Goal: Information Seeking & Learning: Check status

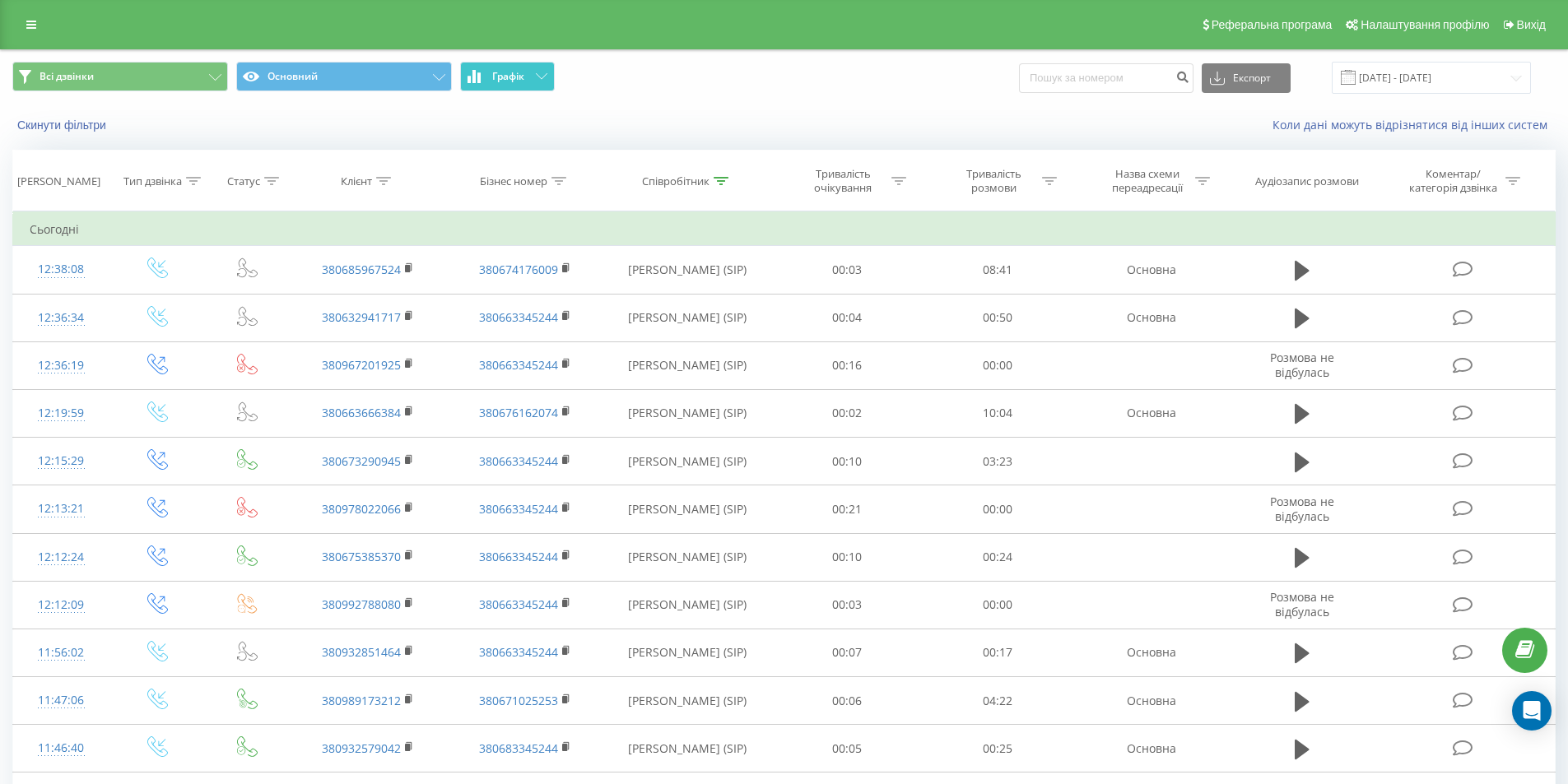
click at [535, 84] on button "Графік" at bounding box center [508, 77] width 95 height 30
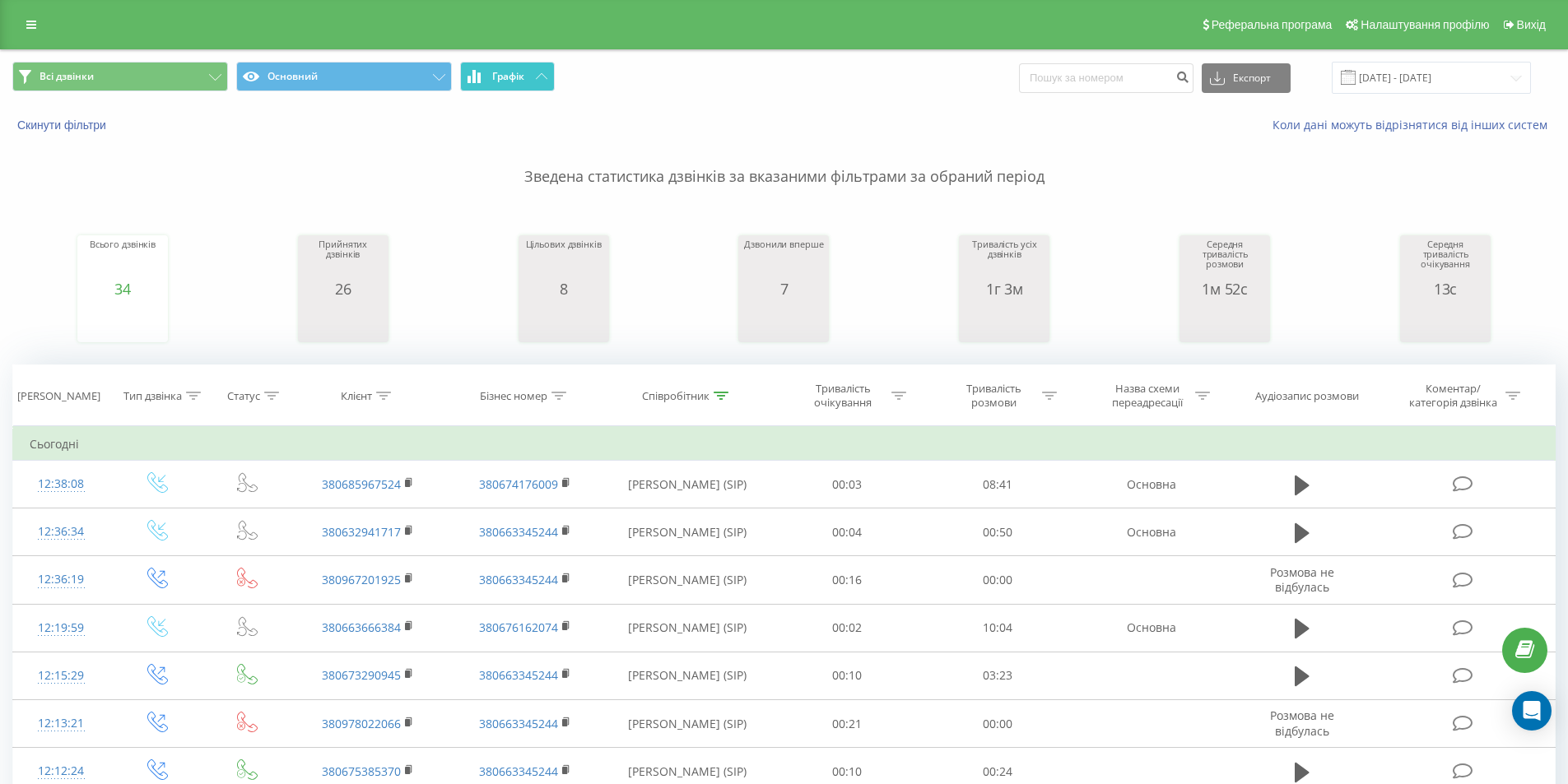
click at [527, 82] on button "Графік" at bounding box center [508, 77] width 95 height 30
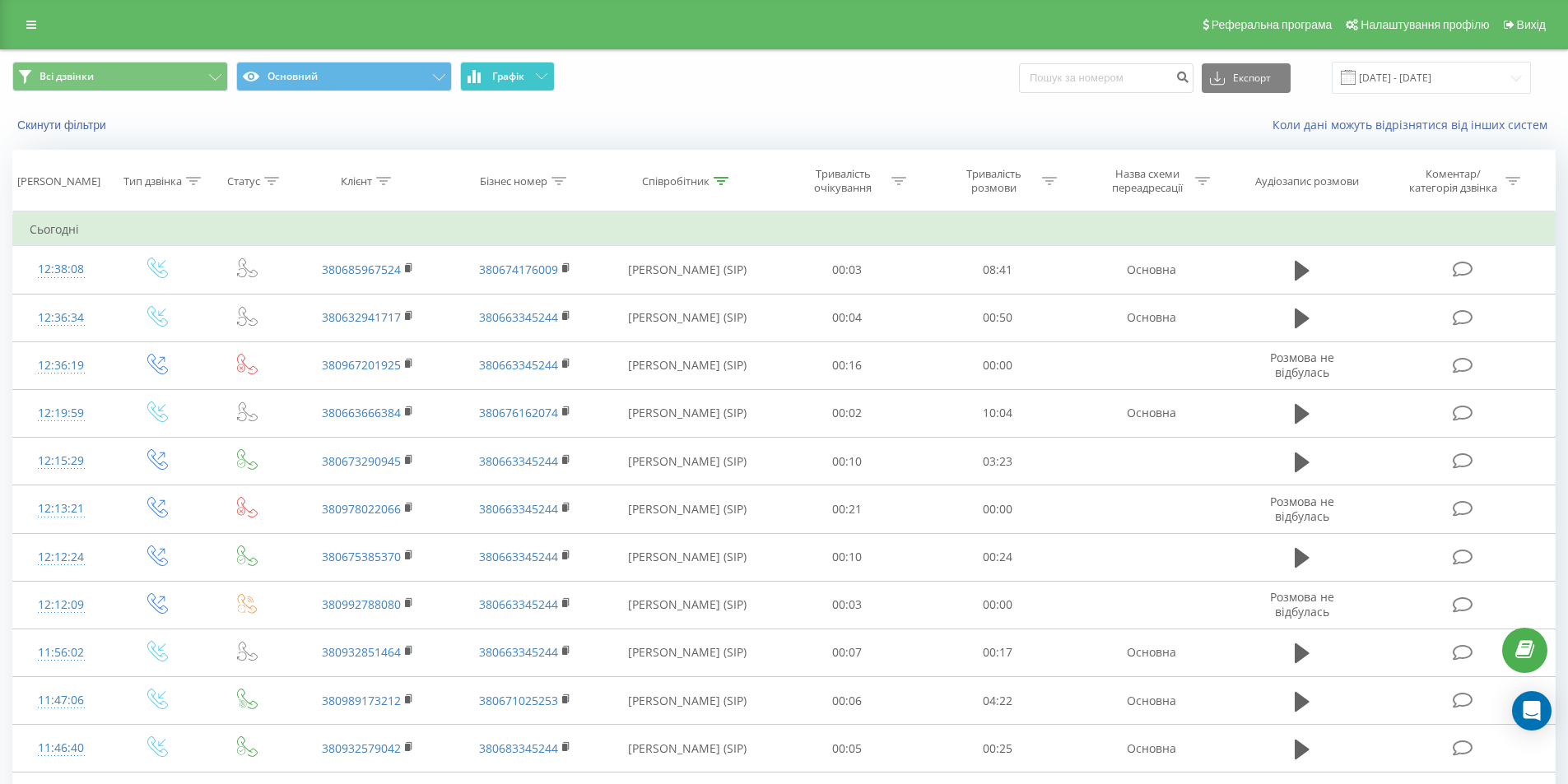
click at [540, 87] on button "Графік" at bounding box center [508, 77] width 95 height 30
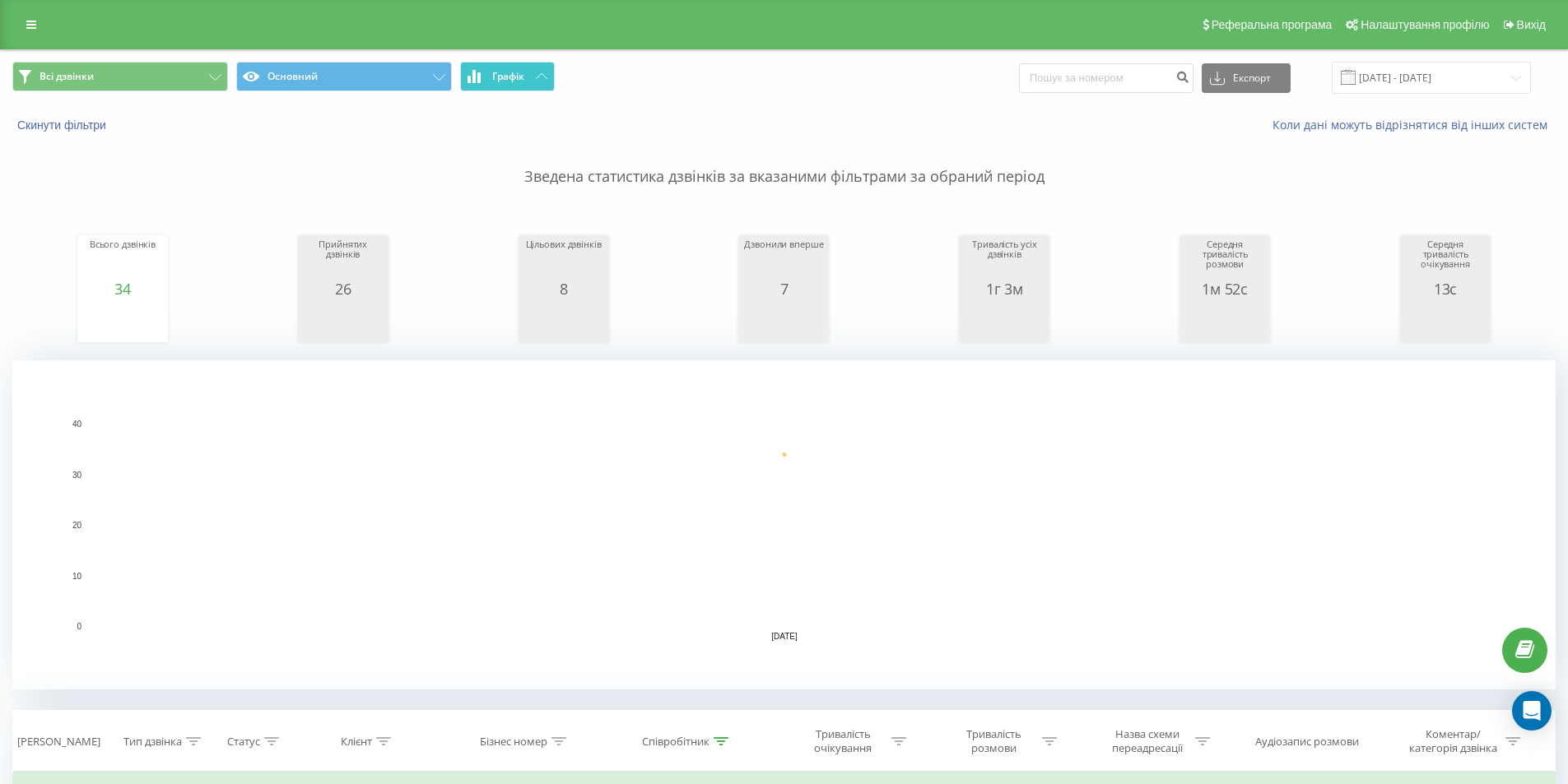
click at [525, 78] on button "Графік" at bounding box center [508, 77] width 95 height 30
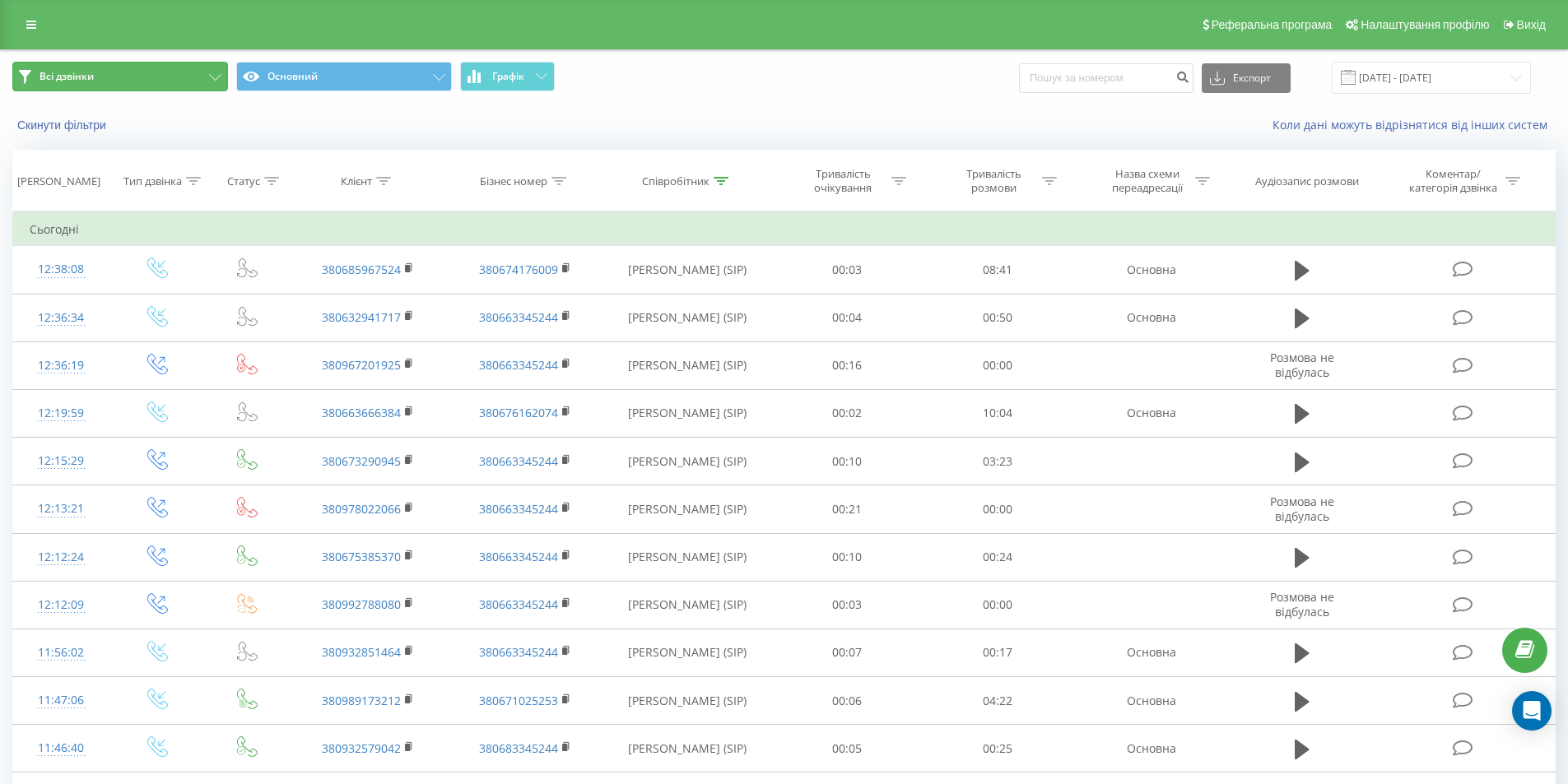
click at [175, 82] on button "Всі дзвінки" at bounding box center [120, 77] width 216 height 30
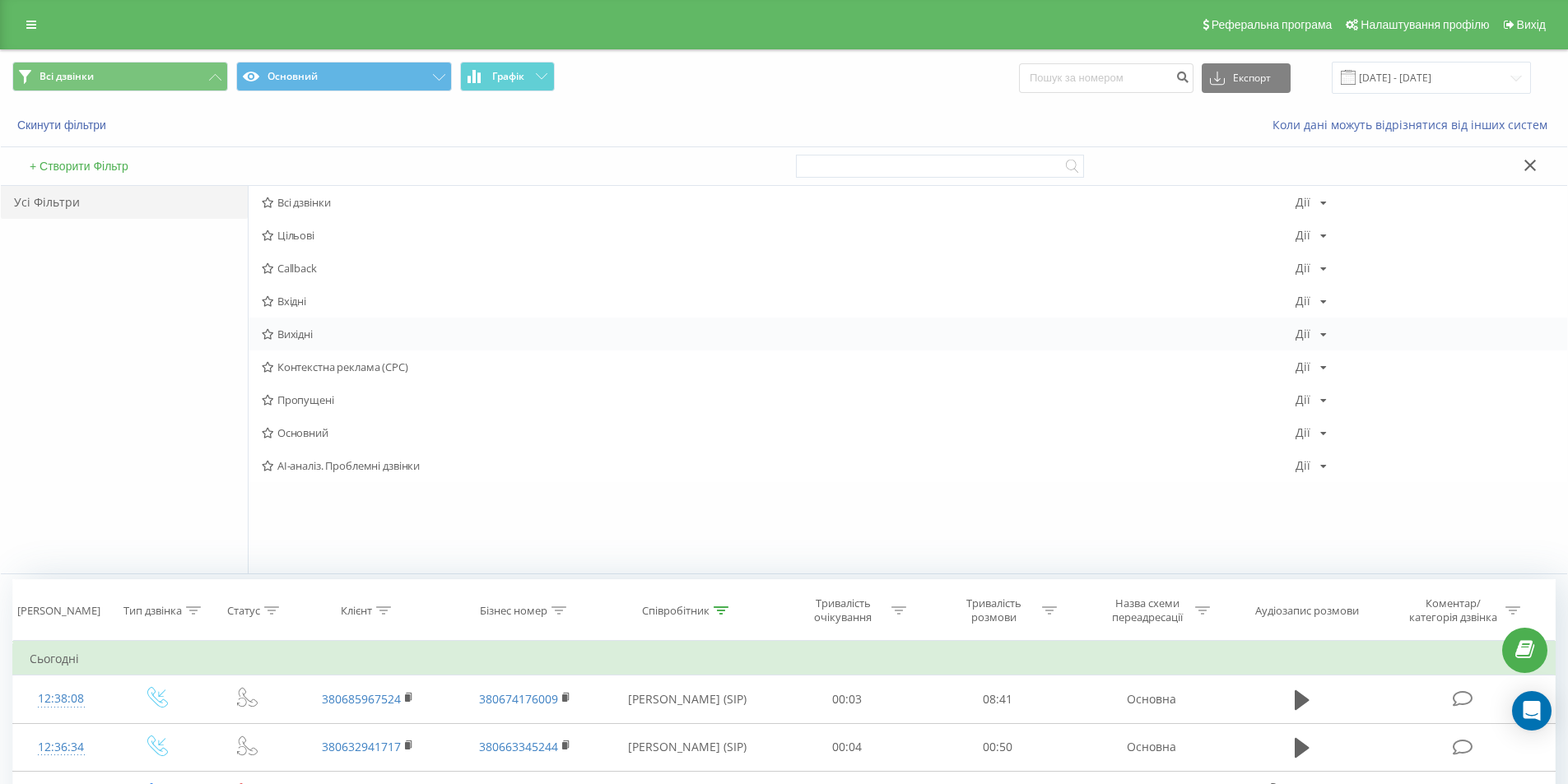
click at [409, 331] on span "Вихідні" at bounding box center [779, 334] width 1034 height 12
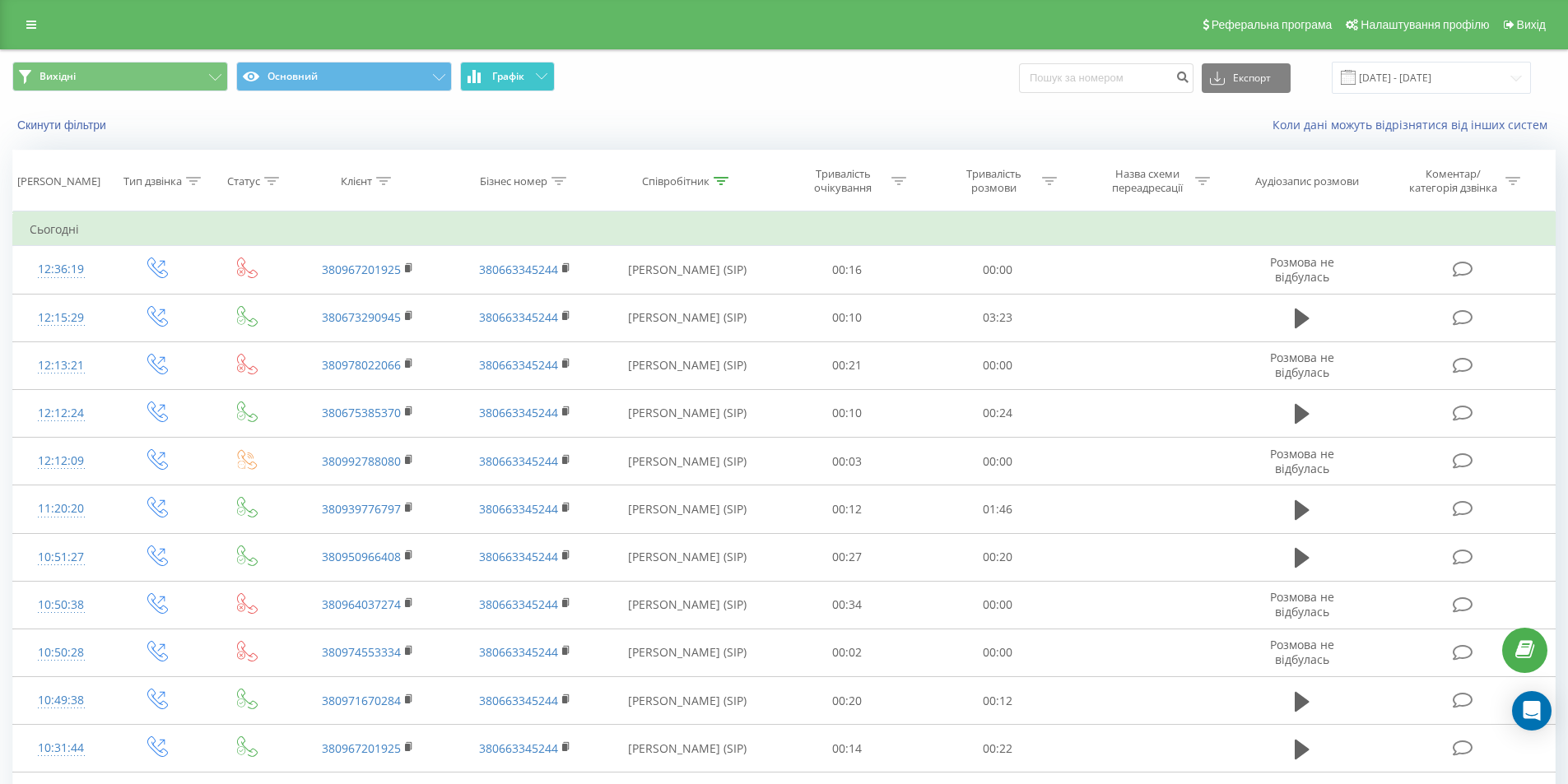
click at [524, 77] on span "Графік" at bounding box center [508, 77] width 33 height 12
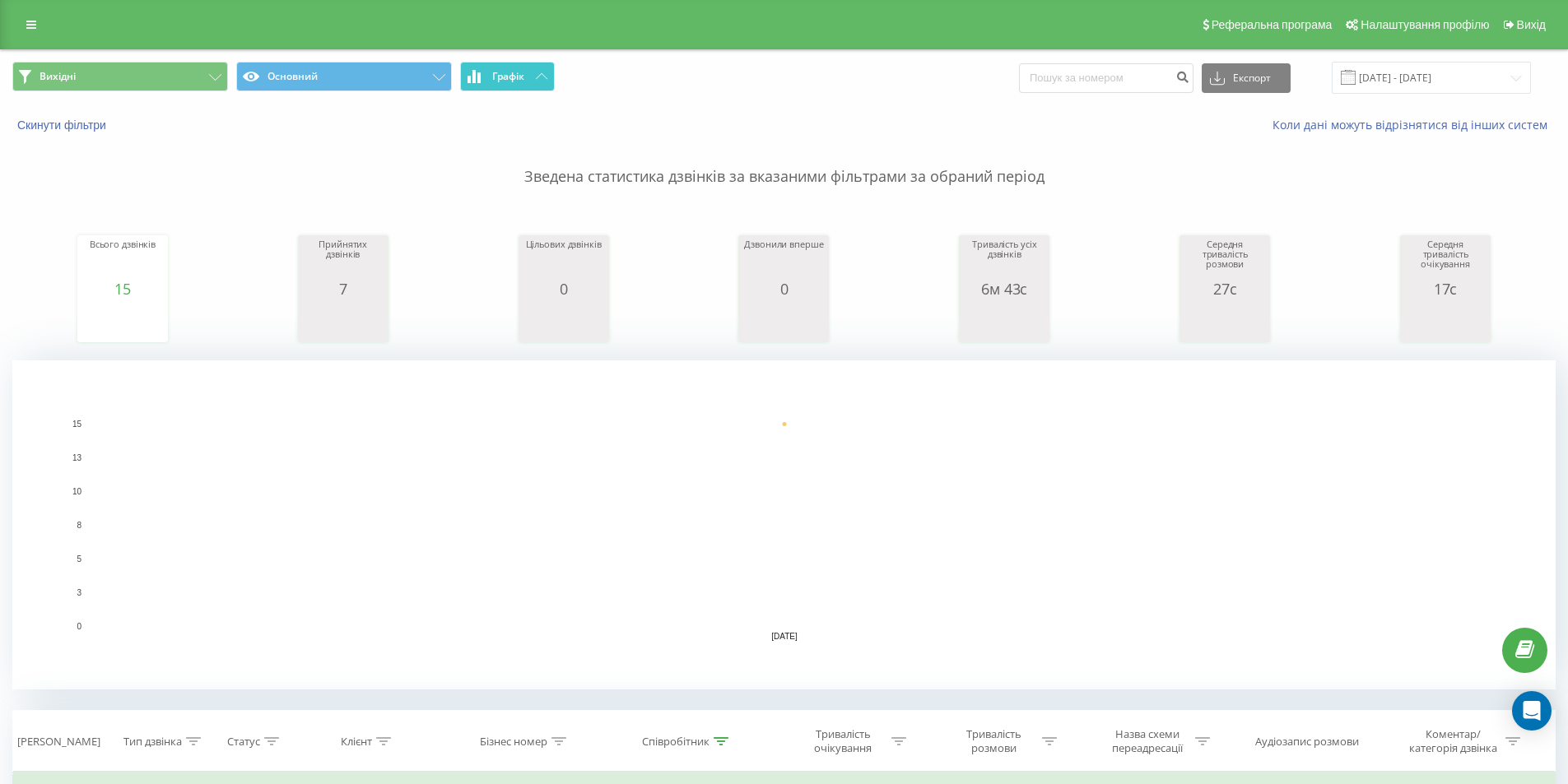
click at [526, 81] on button "Графік" at bounding box center [508, 77] width 95 height 30
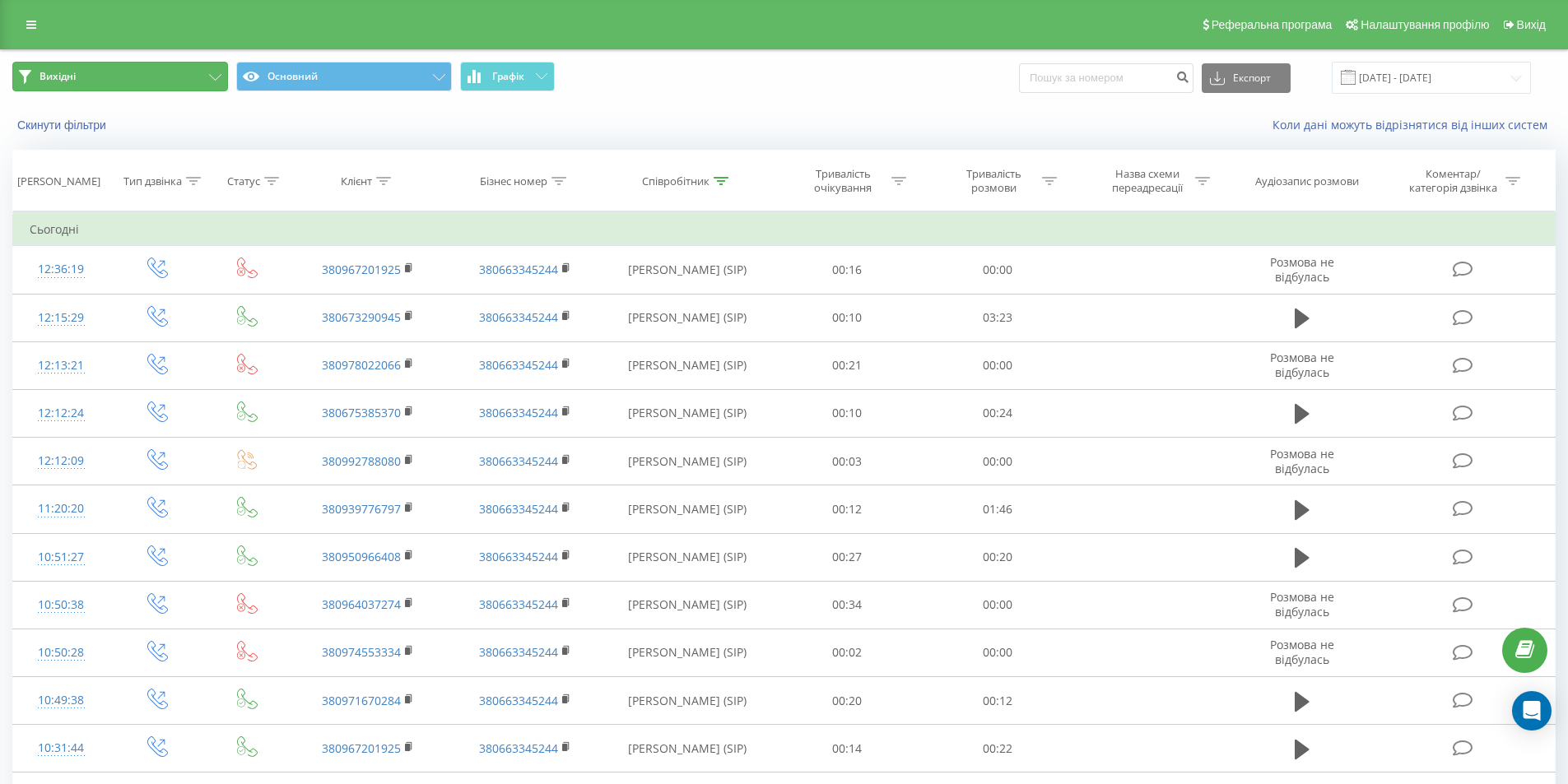
click at [185, 81] on button "Вихідні" at bounding box center [120, 77] width 216 height 30
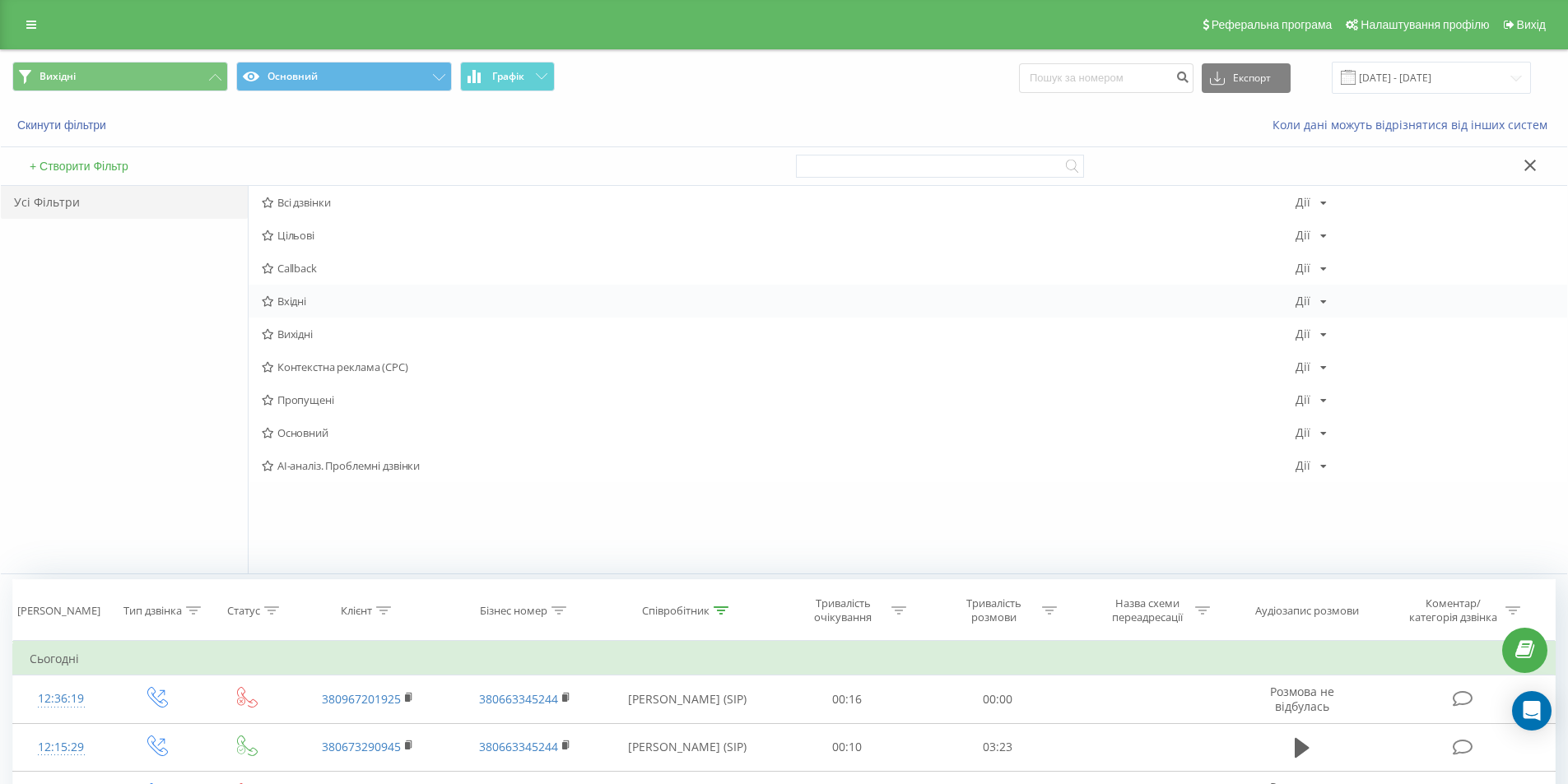
click at [323, 300] on span "Вхідні" at bounding box center [779, 302] width 1034 height 12
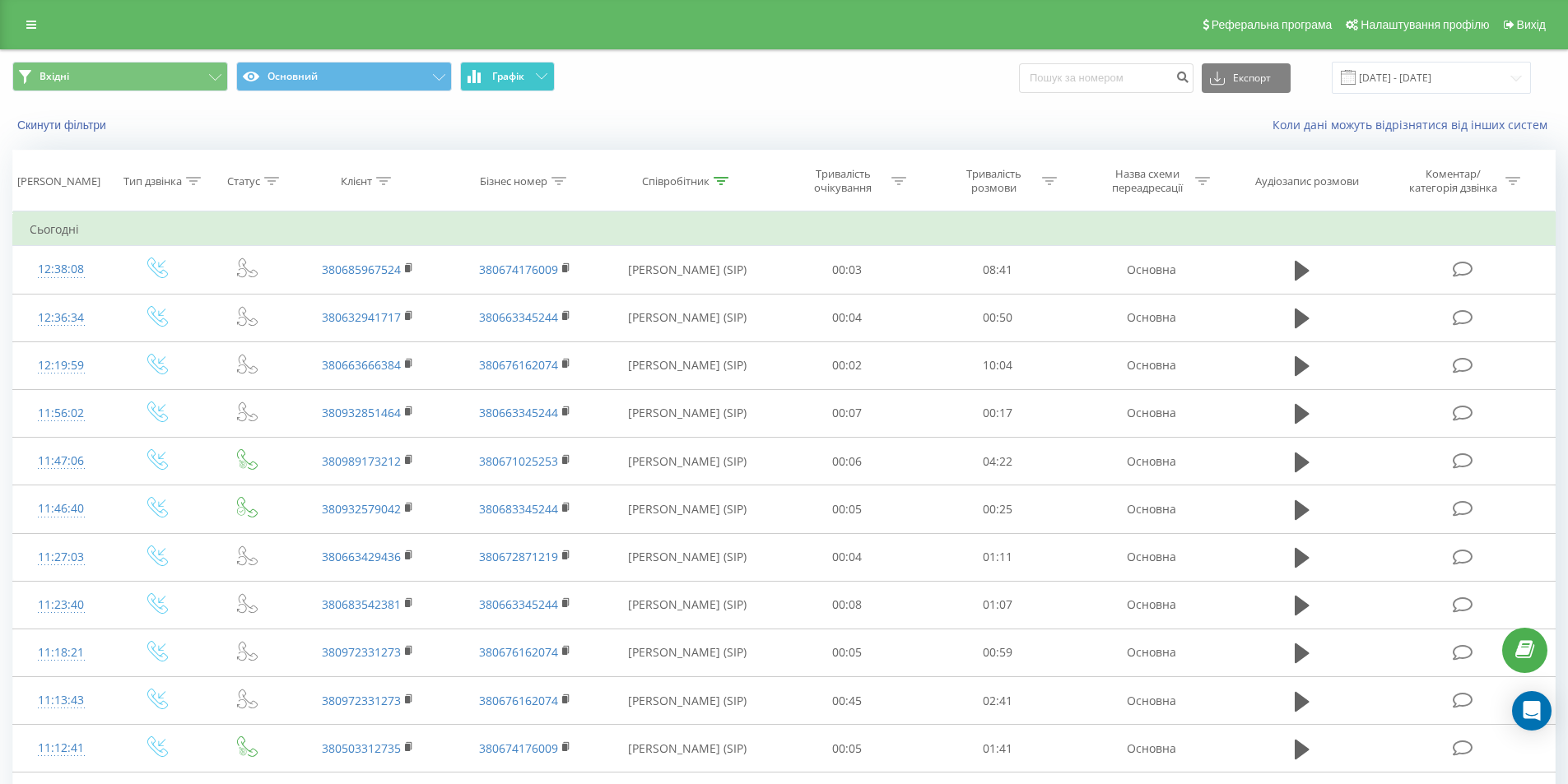
click at [529, 79] on button "Графік" at bounding box center [508, 77] width 95 height 30
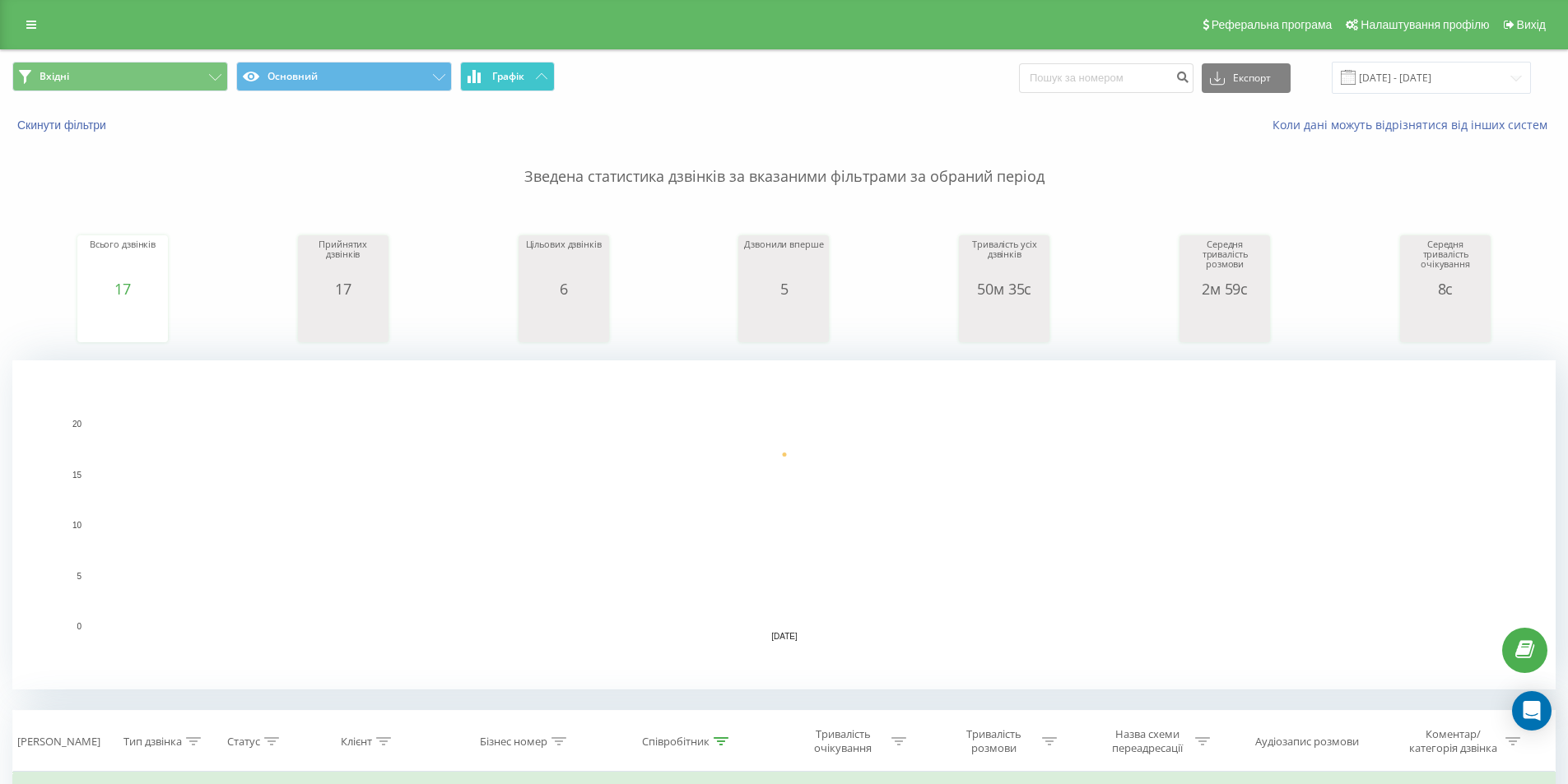
click at [529, 79] on button "Графік" at bounding box center [508, 77] width 95 height 30
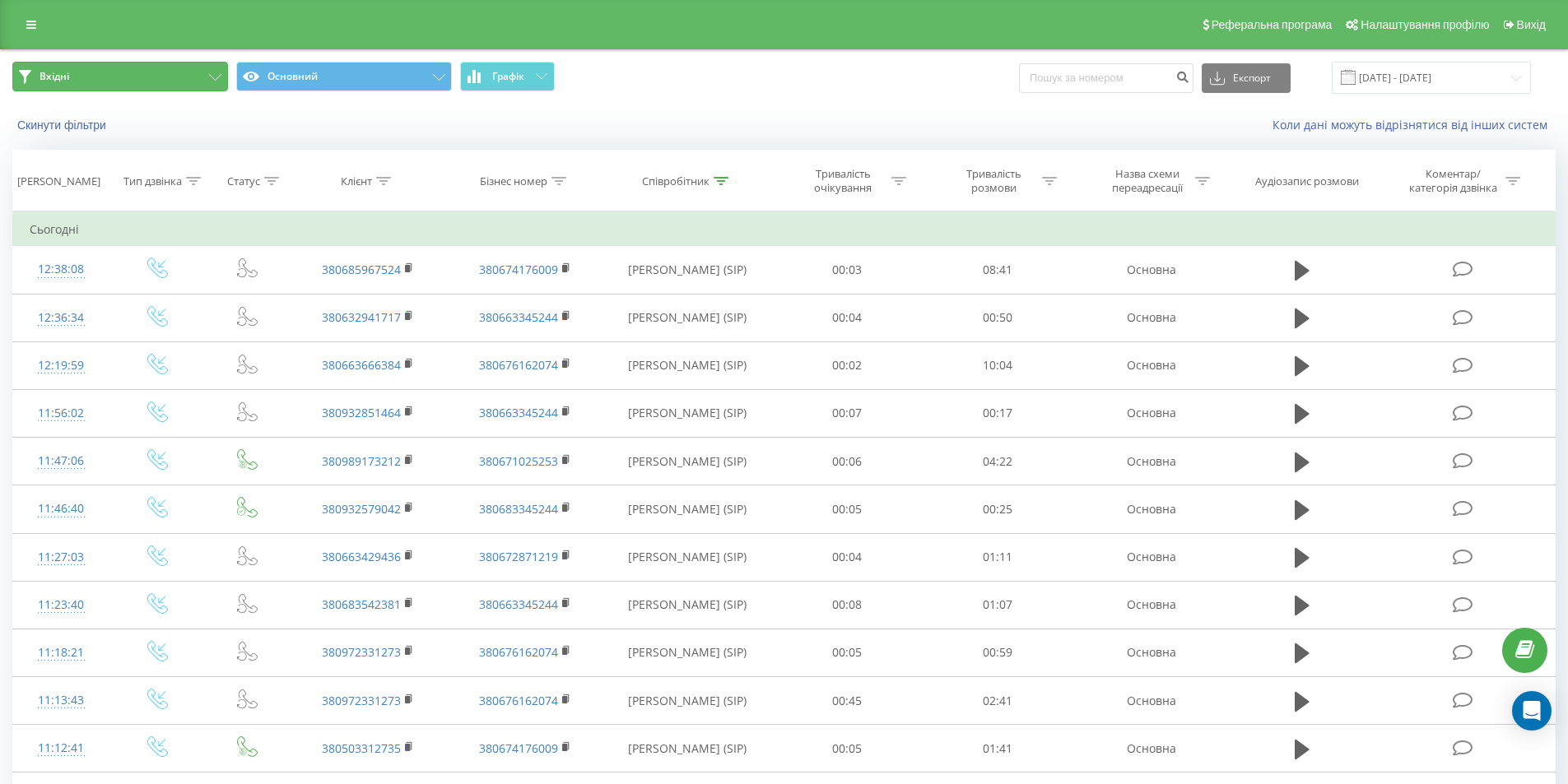
click at [168, 81] on button "Вхідні" at bounding box center [120, 77] width 216 height 30
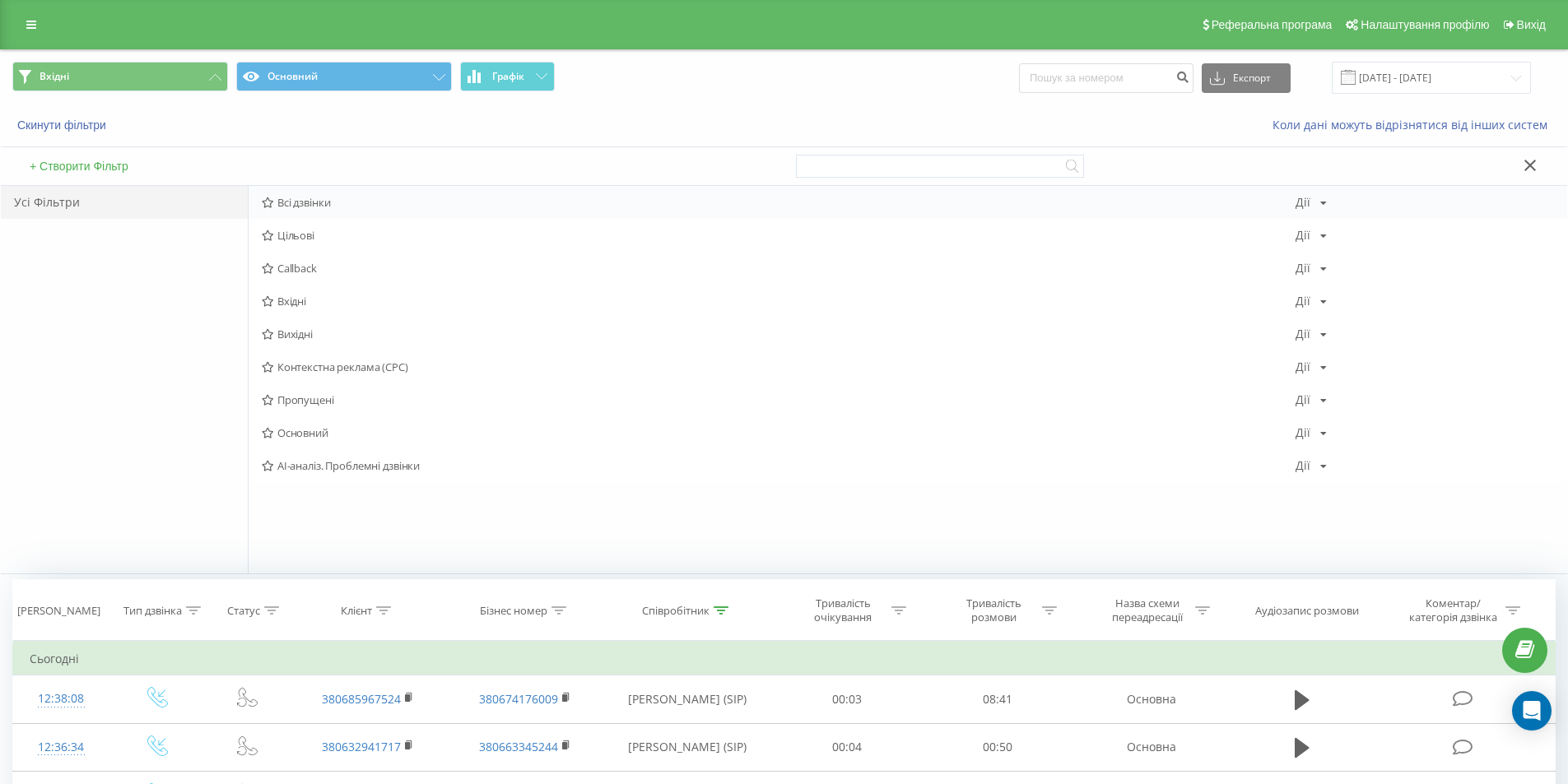
click at [365, 199] on span "Всі дзвінки" at bounding box center [779, 202] width 1034 height 12
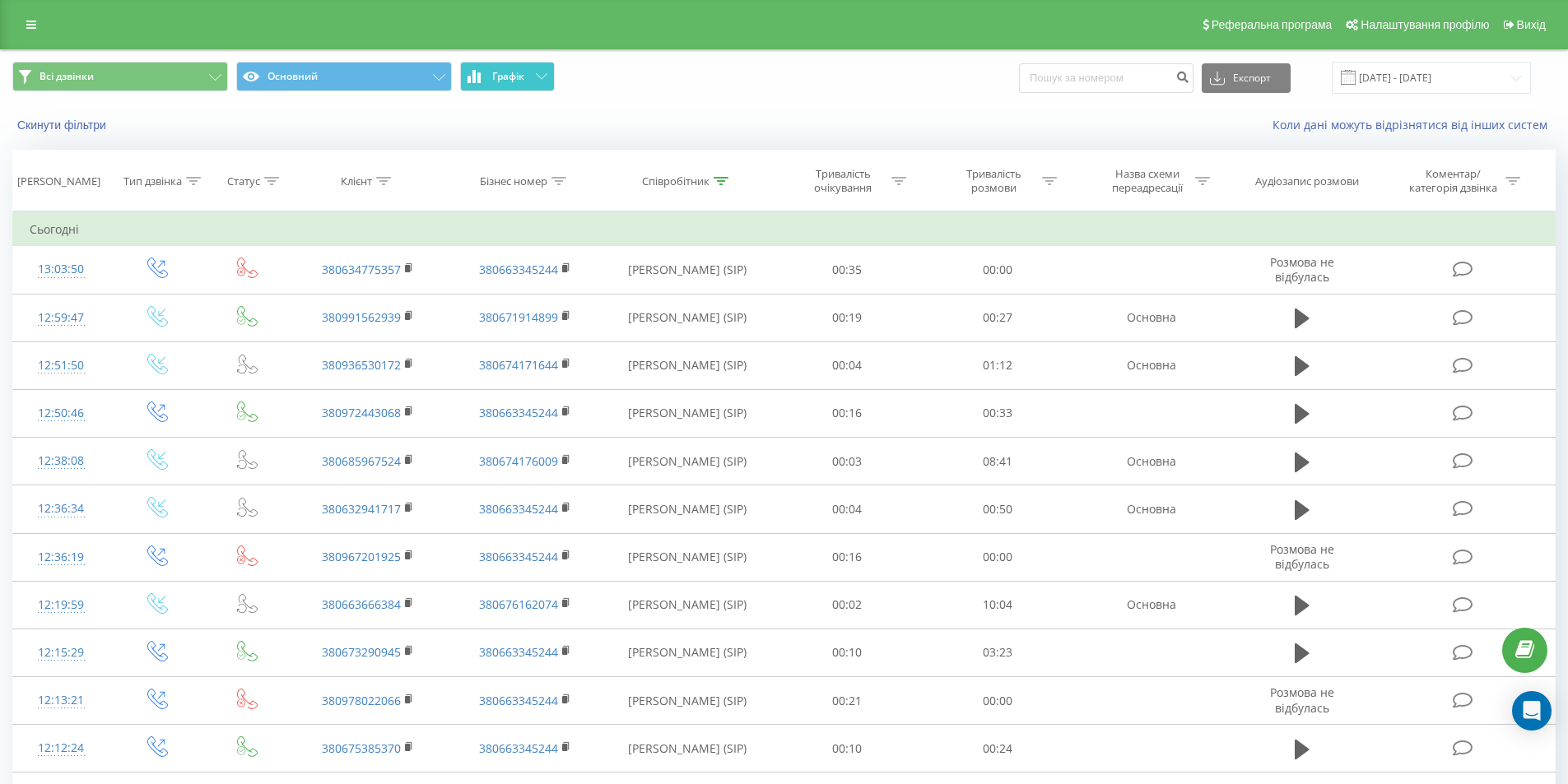
click at [548, 62] on button "Графік" at bounding box center [508, 77] width 95 height 30
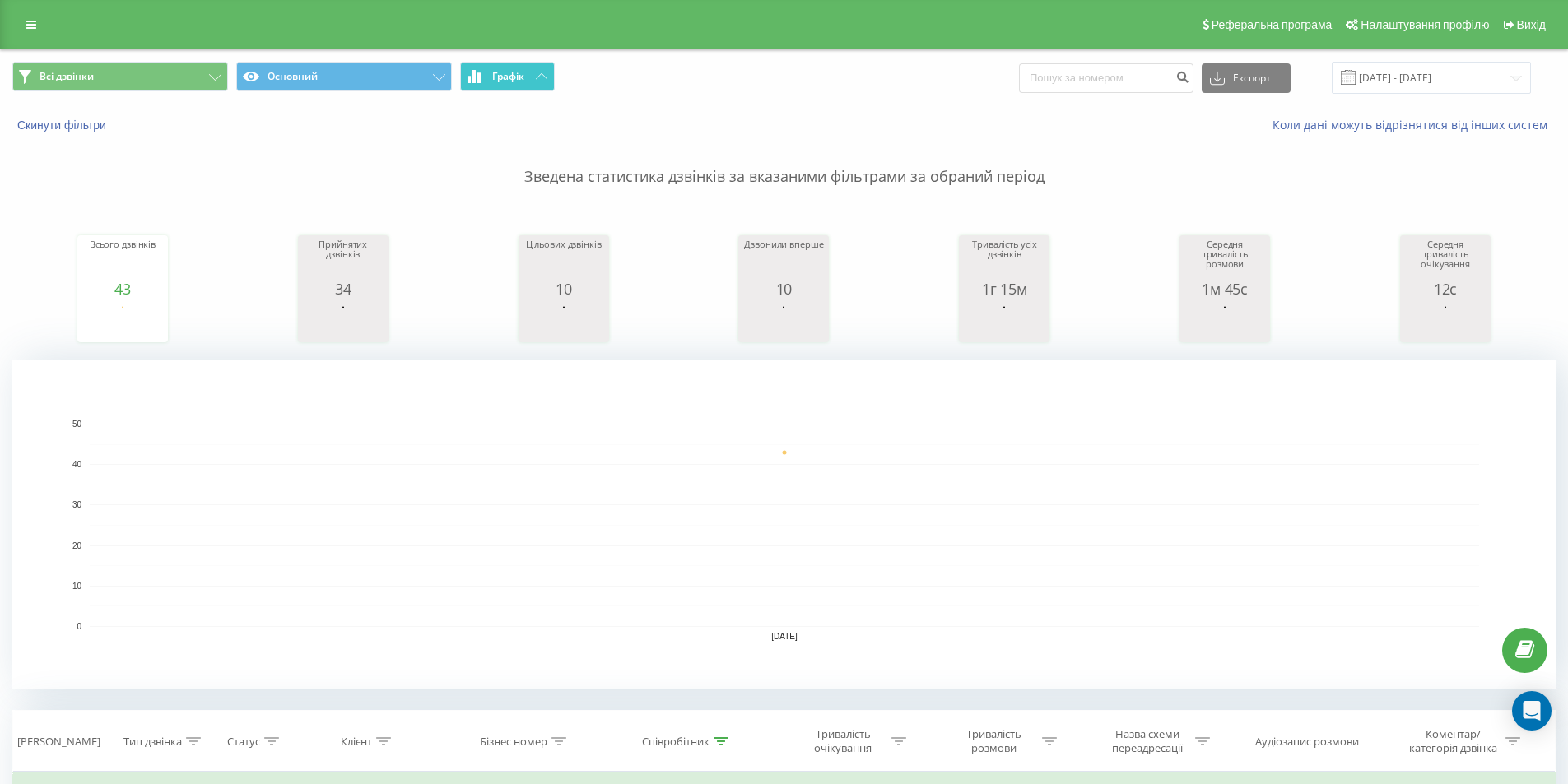
click at [534, 78] on button "Графік" at bounding box center [508, 77] width 95 height 30
